Goal: Transaction & Acquisition: Book appointment/travel/reservation

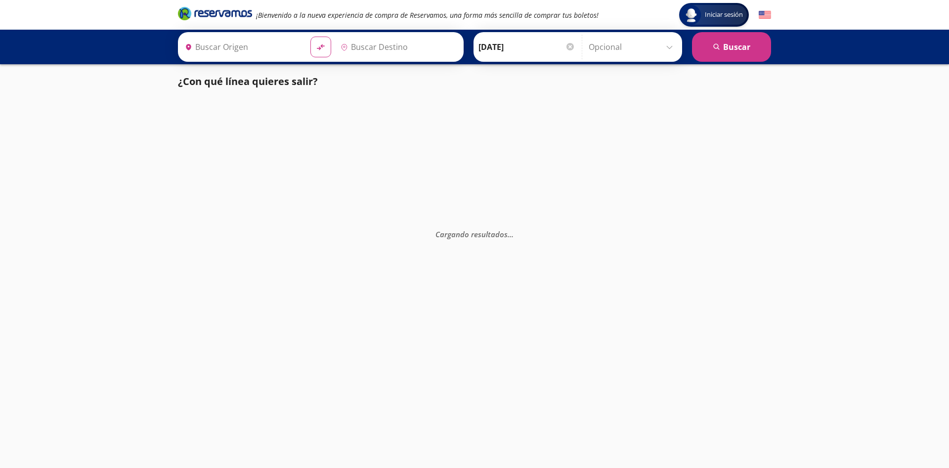
type input "Colima, Colima"
type input "[GEOGRAPHIC_DATA], [GEOGRAPHIC_DATA]"
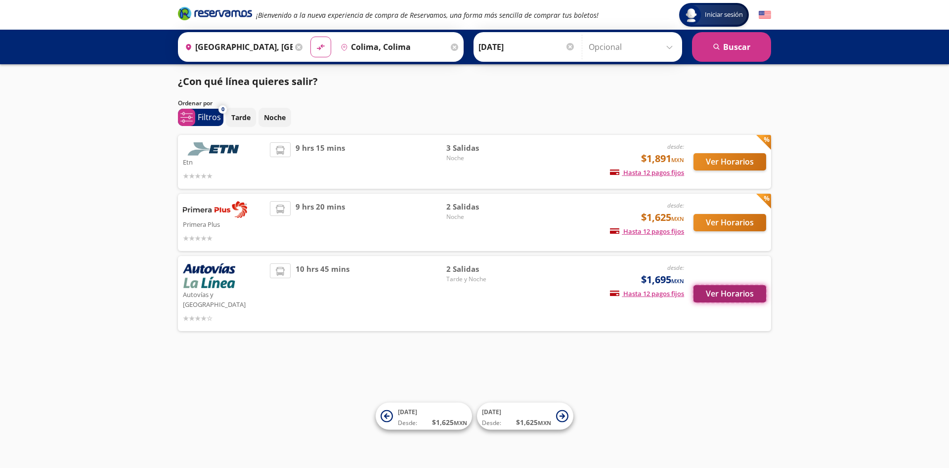
click at [725, 292] on button "Ver Horarios" at bounding box center [730, 293] width 73 height 17
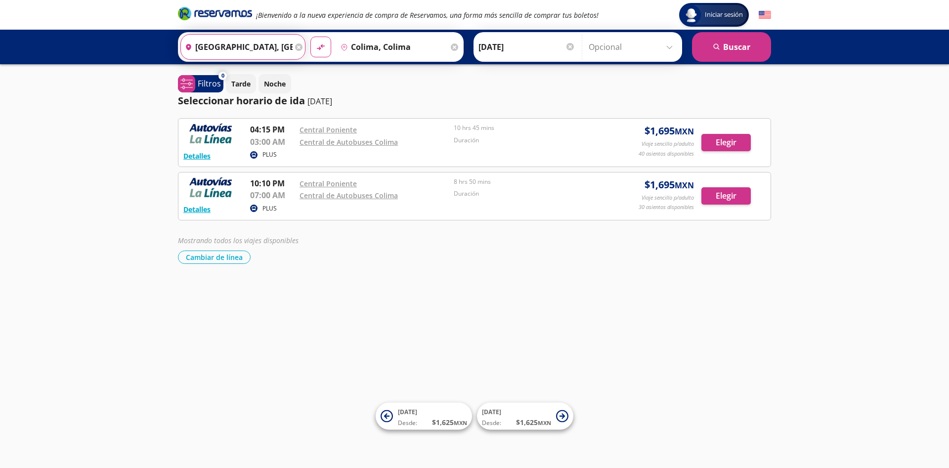
click at [260, 48] on input "[GEOGRAPHIC_DATA], [GEOGRAPHIC_DATA]" at bounding box center [237, 47] width 112 height 25
click at [470, 75] on div "Tarde Noche" at bounding box center [498, 83] width 545 height 19
click at [190, 208] on button "Detalles" at bounding box center [196, 209] width 27 height 10
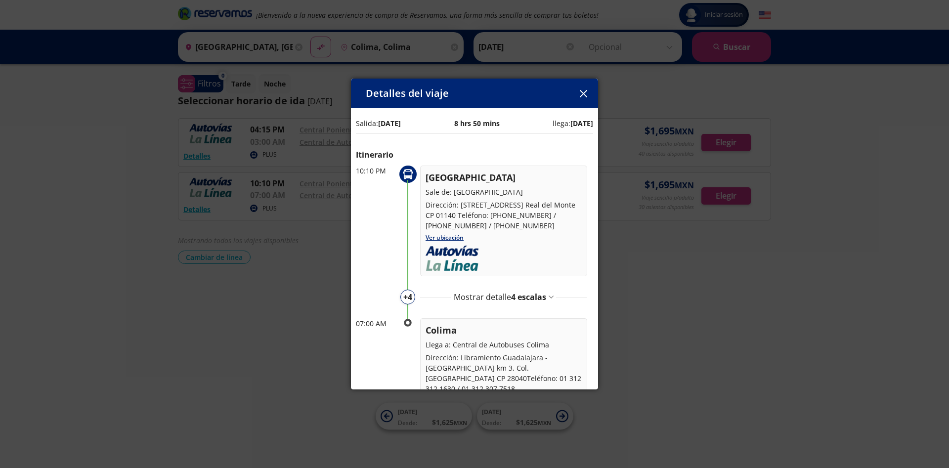
click at [584, 93] on icon "button" at bounding box center [582, 93] width 7 height 7
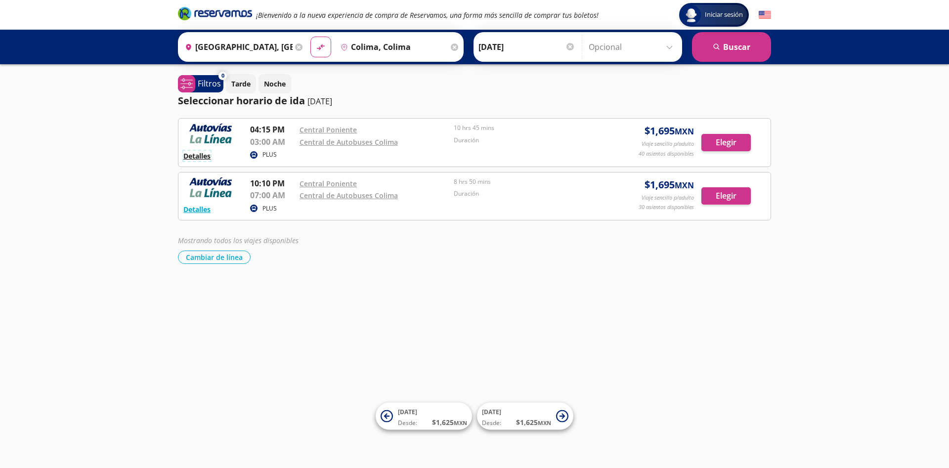
click at [204, 156] on button "Detalles" at bounding box center [196, 156] width 27 height 10
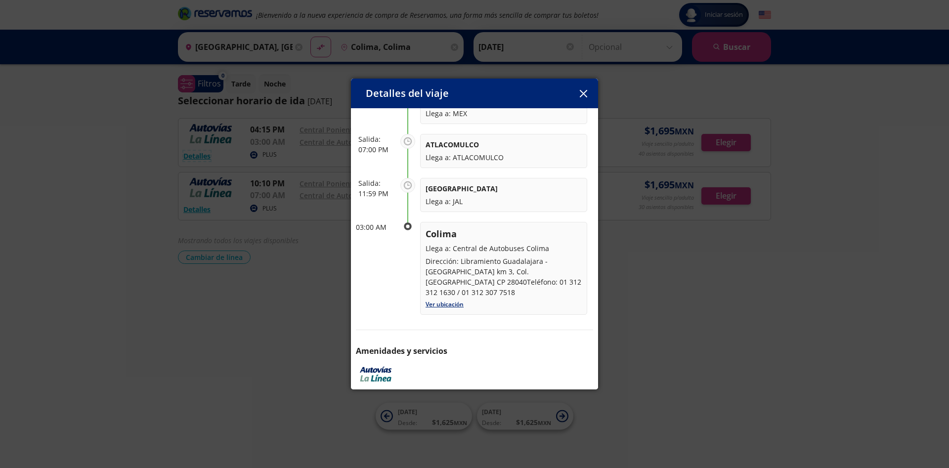
scroll to position [203, 0]
